Goal: Task Accomplishment & Management: Manage account settings

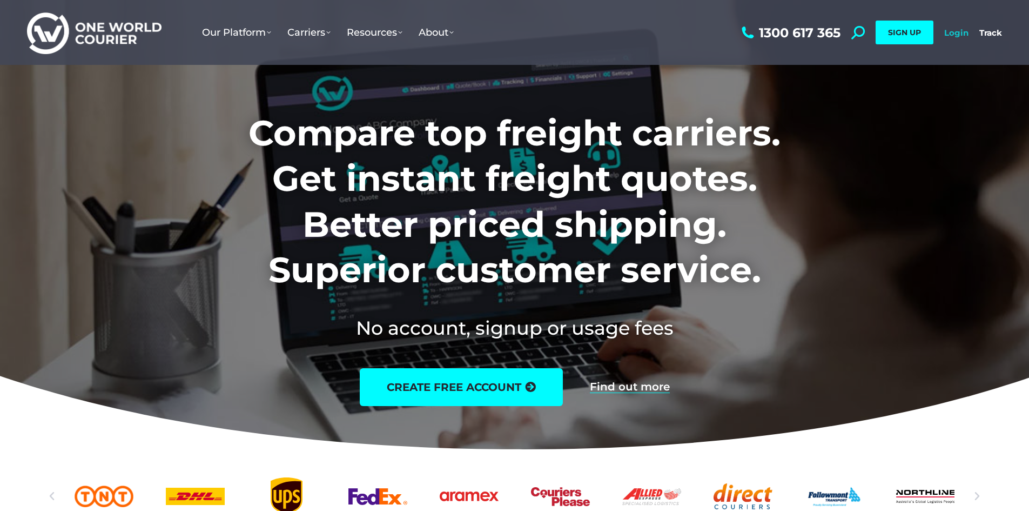
drag, startPoint x: 0, startPoint y: 0, endPoint x: 956, endPoint y: 35, distance: 957.1
click at [956, 35] on link "Login" at bounding box center [957, 33] width 24 height 10
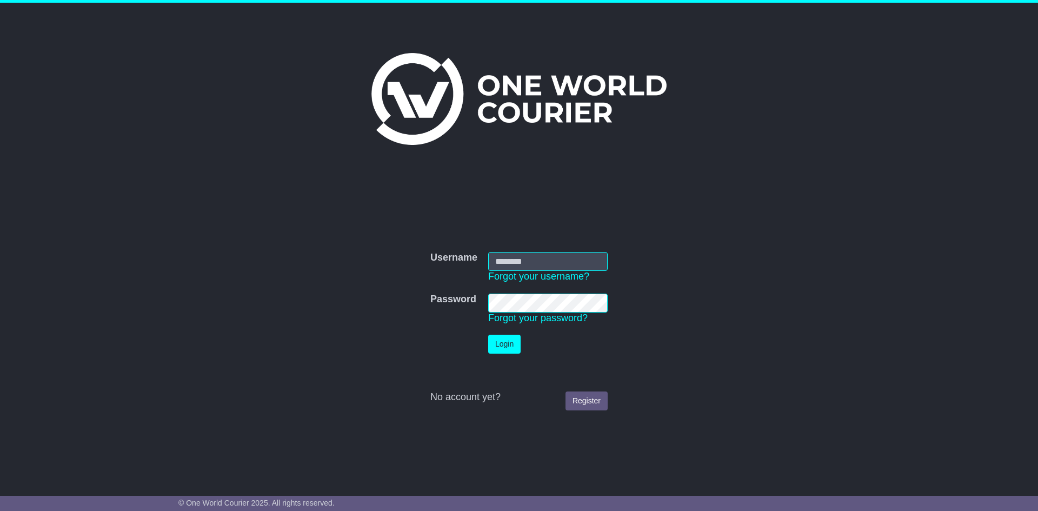
type input "**********"
click at [506, 344] on button "Login" at bounding box center [504, 343] width 32 height 19
